Goal: Information Seeking & Learning: Compare options

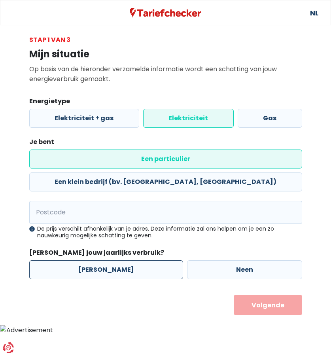
click at [103, 260] on label "[PERSON_NAME]" at bounding box center [106, 269] width 154 height 19
click at [103, 260] on input "[PERSON_NAME]" at bounding box center [106, 269] width 154 height 19
radio input "true"
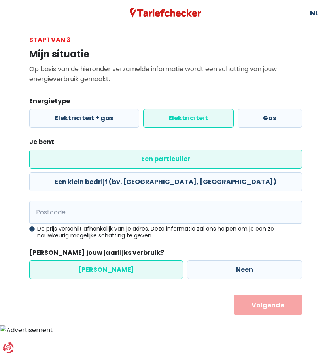
click at [271, 295] on button "Volgende" at bounding box center [268, 305] width 68 height 20
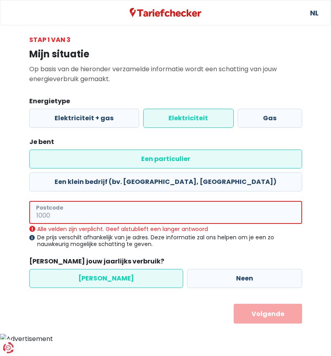
click at [79, 201] on input "Postcode" at bounding box center [165, 212] width 273 height 23
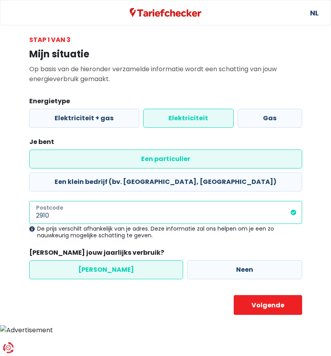
click at [77, 201] on input "2910" at bounding box center [165, 212] width 273 height 23
type input "2910"
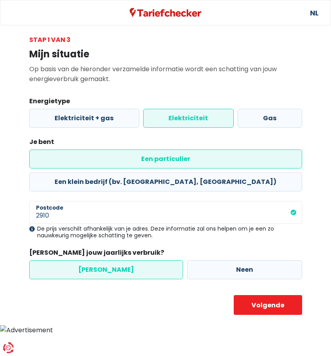
click at [94, 260] on label "[PERSON_NAME]" at bounding box center [106, 269] width 154 height 19
click at [94, 260] on input "[PERSON_NAME]" at bounding box center [106, 269] width 154 height 19
click at [274, 295] on button "Volgende" at bounding box center [268, 305] width 68 height 20
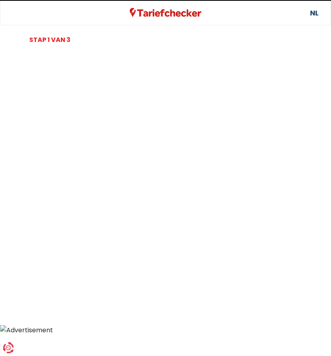
select select
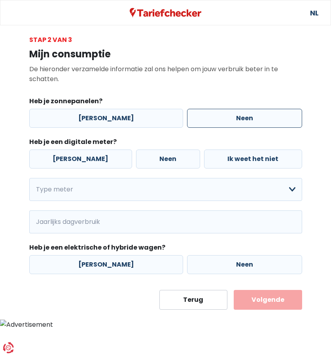
click at [232, 116] on label "Neen" at bounding box center [244, 118] width 115 height 19
click at [232, 116] on input "Neen" at bounding box center [244, 118] width 115 height 19
radio input "true"
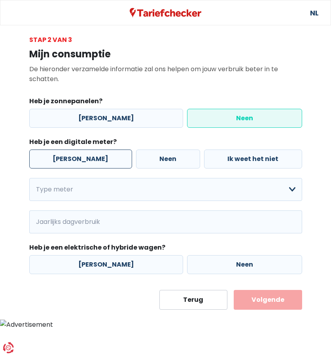
click at [81, 158] on label "[PERSON_NAME]" at bounding box center [80, 158] width 103 height 19
click at [81, 158] on input "[PERSON_NAME]" at bounding box center [80, 158] width 103 height 19
radio input "true"
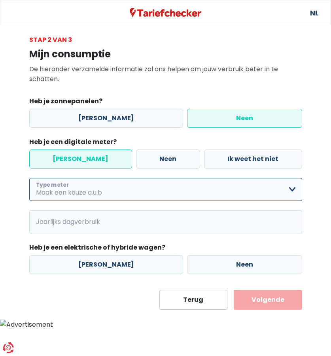
click at [68, 189] on select "Enkelvoudig Tweevoudig Enkelvoudig + uitsluitend nachttarief Tweevoudig + uitsl…" at bounding box center [165, 189] width 273 height 23
select select "day_single_rate_exclusive_night"
click option "Enkelvoudig + uitsluitend nachttarief" at bounding box center [0, 0] width 0 height 0
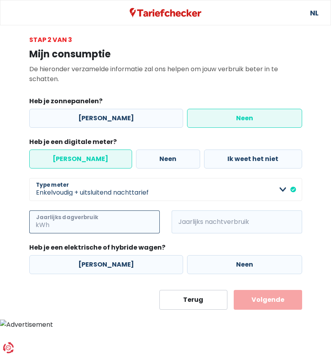
drag, startPoint x: 98, startPoint y: 220, endPoint x: 103, endPoint y: 235, distance: 16.1
click at [98, 220] on input "Jaarlijks dagverbruik" at bounding box center [105, 221] width 109 height 23
type input "960"
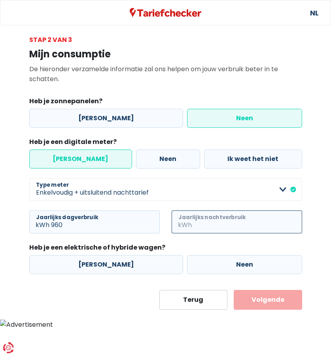
click at [219, 222] on input "Jaarlijks nachtverbruik" at bounding box center [247, 221] width 109 height 23
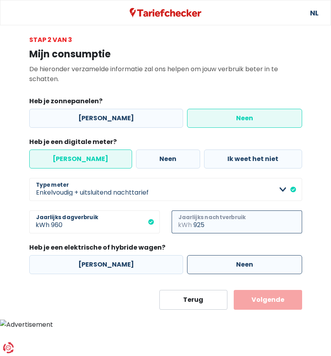
type input "925"
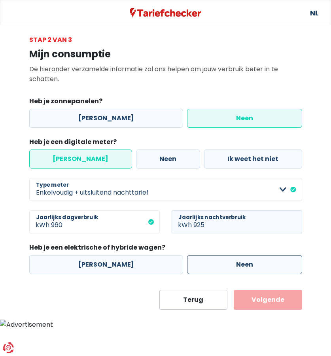
click at [235, 259] on label "Neen" at bounding box center [244, 264] width 115 height 19
click at [235, 259] on input "Neen" at bounding box center [244, 264] width 115 height 19
radio input "true"
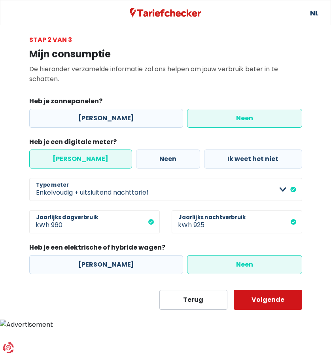
click at [276, 295] on button "Volgende" at bounding box center [268, 300] width 68 height 20
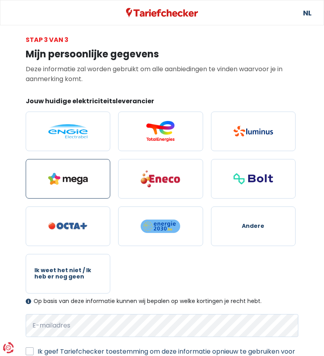
click at [65, 171] on label at bounding box center [68, 179] width 85 height 40
click at [65, 171] on input "radio" at bounding box center [68, 179] width 85 height 40
radio input "true"
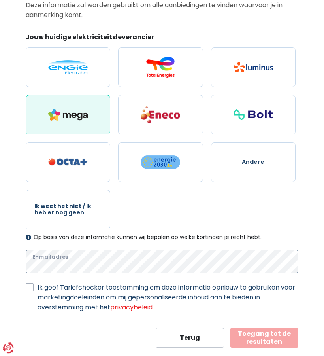
scroll to position [75, 0]
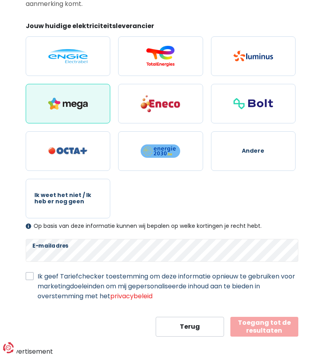
click at [38, 276] on label "Ik geef Tariefchecker toestemming om deze informatie opnieuw te gebruiken voor …" at bounding box center [168, 286] width 261 height 30
click at [30, 276] on input "Ik geef Tariefchecker toestemming om deze informatie opnieuw te gebruiken voor …" at bounding box center [30, 275] width 8 height 8
checkbox input "true"
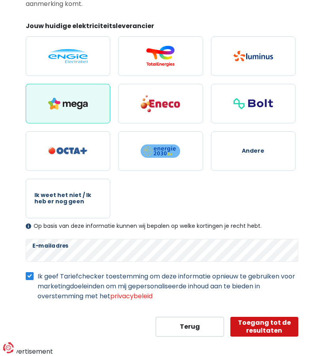
click at [253, 326] on button "Toegang tot de resultaten" at bounding box center [264, 326] width 68 height 20
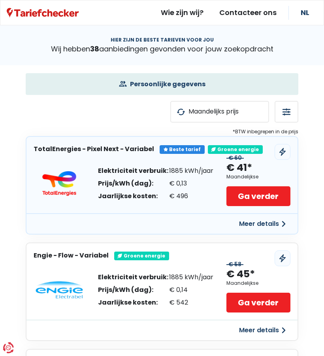
click at [258, 223] on button "Meer details" at bounding box center [262, 224] width 56 height 14
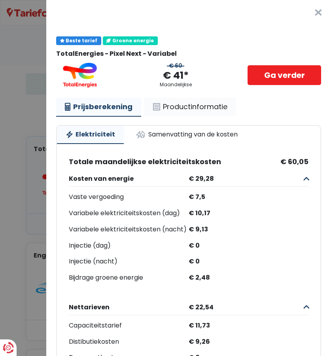
click at [198, 106] on link "Productinformatie" at bounding box center [190, 107] width 92 height 18
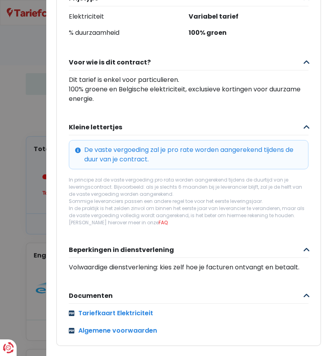
scroll to position [235, 0]
click at [136, 308] on link "Tariefkaart Elektriciteit" at bounding box center [188, 312] width 239 height 9
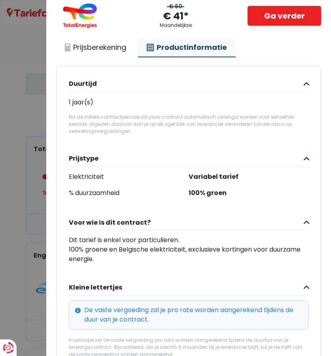
scroll to position [0, 0]
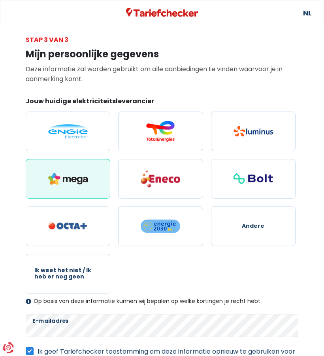
click at [68, 179] on img at bounding box center [68, 179] width 40 height 12
click at [68, 179] on input "radio" at bounding box center [68, 179] width 85 height 40
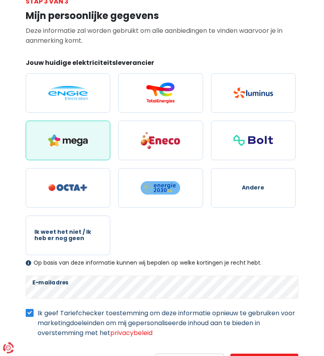
scroll to position [75, 0]
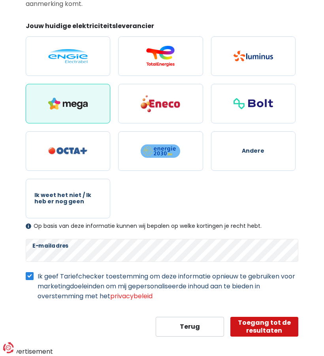
click at [275, 324] on button "Toegang tot de resultaten" at bounding box center [264, 326] width 68 height 20
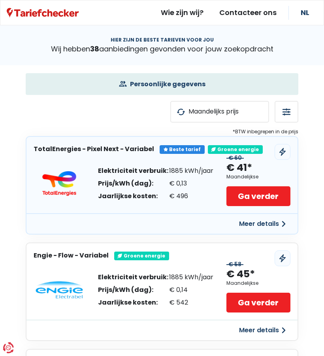
click at [254, 221] on button "Meer details" at bounding box center [262, 224] width 56 height 14
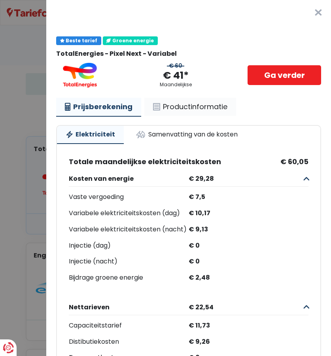
click at [176, 105] on link "Productinformatie" at bounding box center [190, 107] width 92 height 18
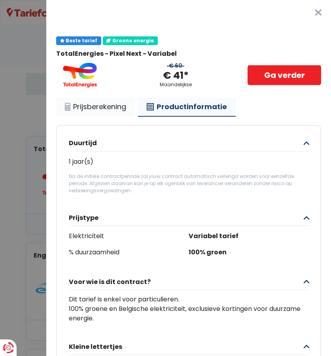
click at [94, 107] on link "Prijsberekening" at bounding box center [95, 107] width 79 height 18
